Goal: Task Accomplishment & Management: Complete application form

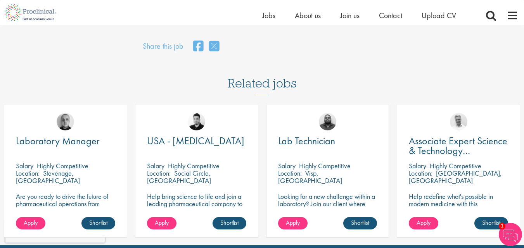
scroll to position [606, 0]
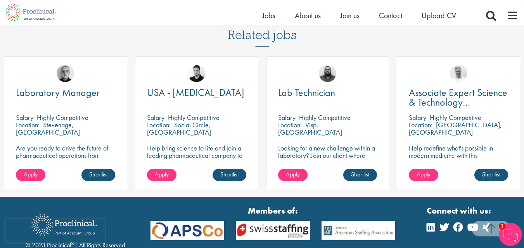
scroll to position [648, 0]
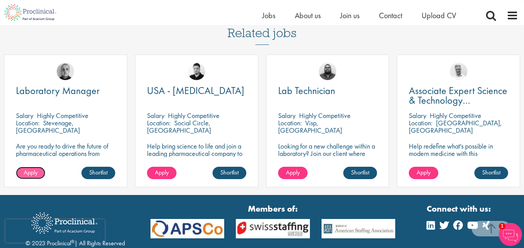
click at [34, 169] on span "Apply" at bounding box center [31, 173] width 14 height 8
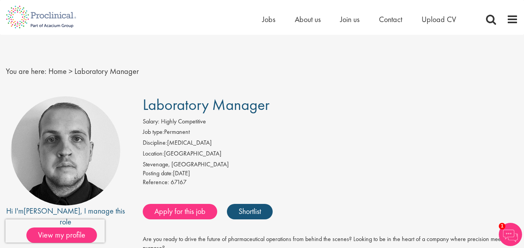
drag, startPoint x: 529, startPoint y: 49, endPoint x: 470, endPoint y: 17, distance: 67.5
